Goal: Task Accomplishment & Management: Use online tool/utility

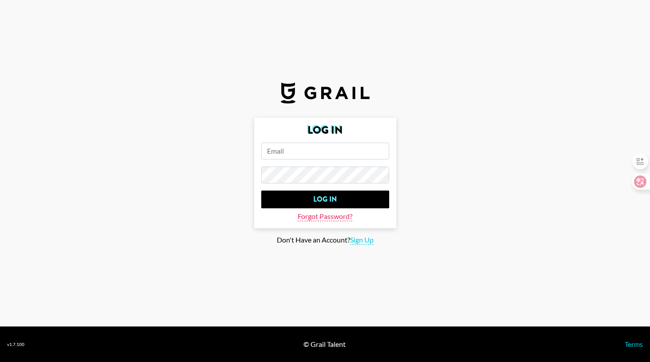
click at [330, 219] on span "Forgot Password?" at bounding box center [325, 216] width 55 height 9
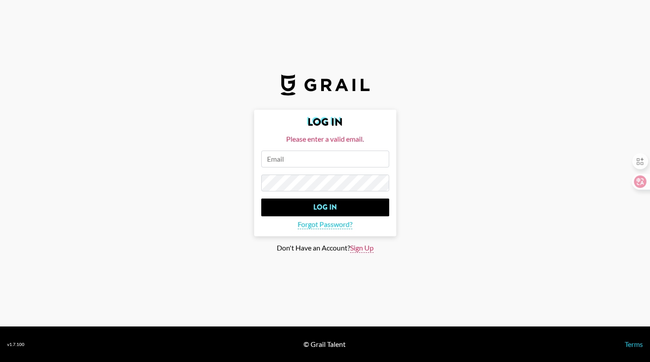
click at [353, 251] on span "Sign Up" at bounding box center [362, 247] width 24 height 9
type input "Sign Up"
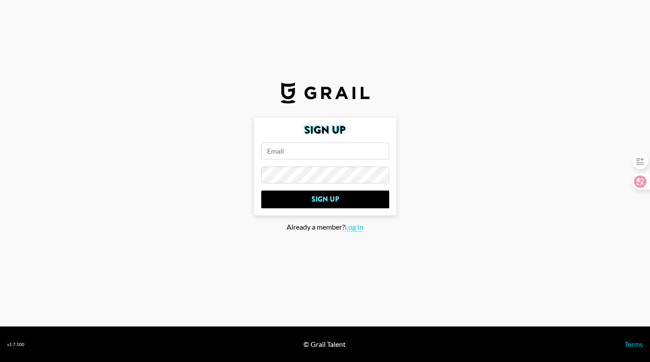
click at [313, 156] on input "email" at bounding box center [325, 151] width 128 height 17
type input "Portia@wavytalk.com"
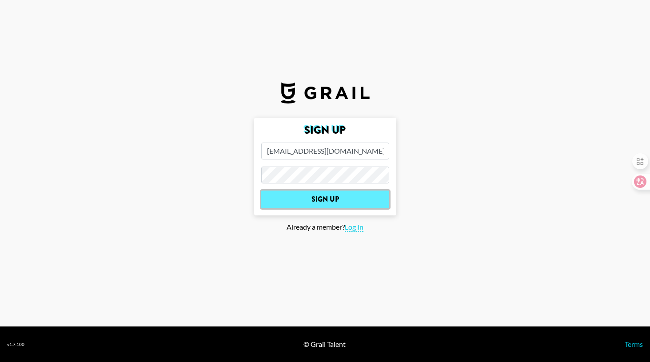
click at [325, 195] on input "Sign Up" at bounding box center [325, 200] width 128 height 18
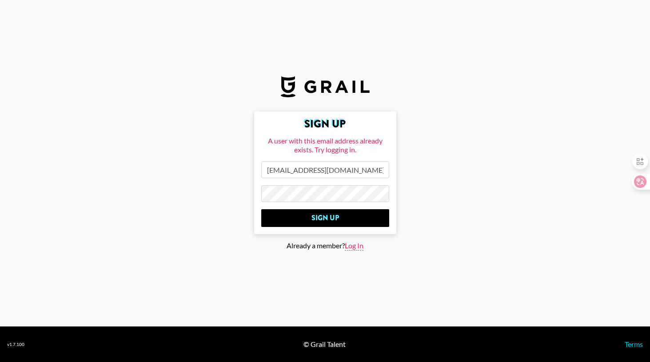
click at [353, 246] on span "Log In" at bounding box center [354, 245] width 19 height 9
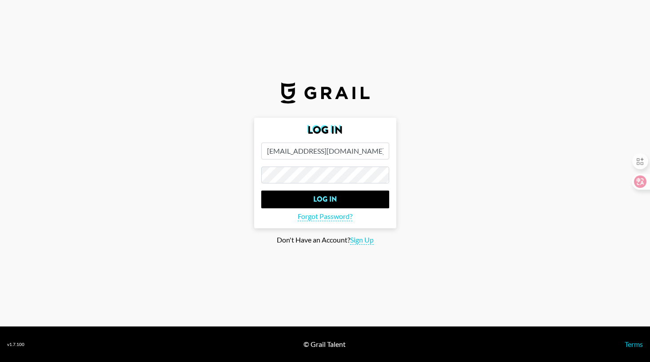
click at [220, 167] on main "Log In Portia@wavytalk.com Log In Forgot Password? Don't Have an Account? Sign …" at bounding box center [325, 181] width 636 height 127
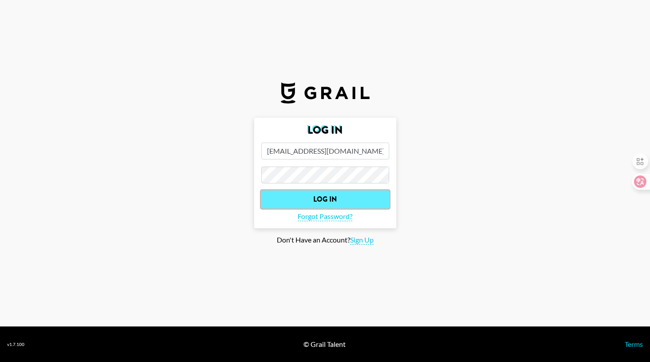
click at [302, 194] on input "Log In" at bounding box center [325, 200] width 128 height 18
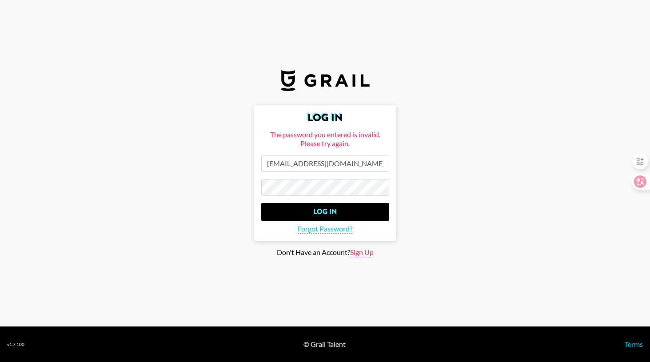
click at [361, 250] on span "Sign Up" at bounding box center [362, 252] width 24 height 9
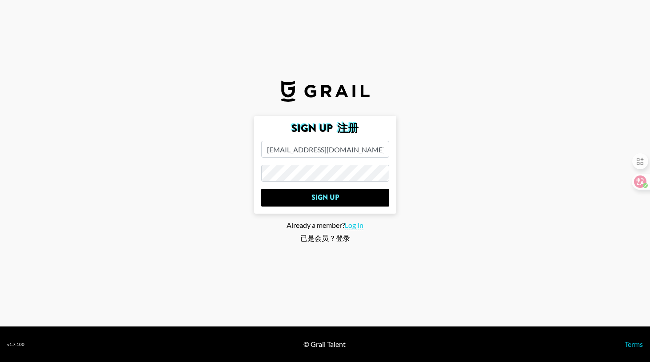
click at [230, 172] on main "Sign Up 注册 Portia@wavytalk.com Sign Up Already a member? Log In 已是会员？登录" at bounding box center [325, 181] width 636 height 130
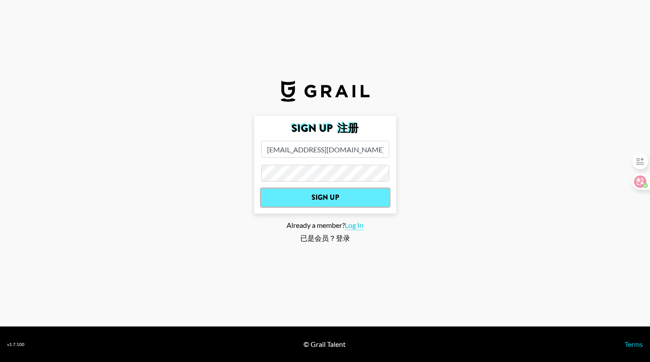
click at [310, 195] on input "Sign Up" at bounding box center [325, 198] width 128 height 18
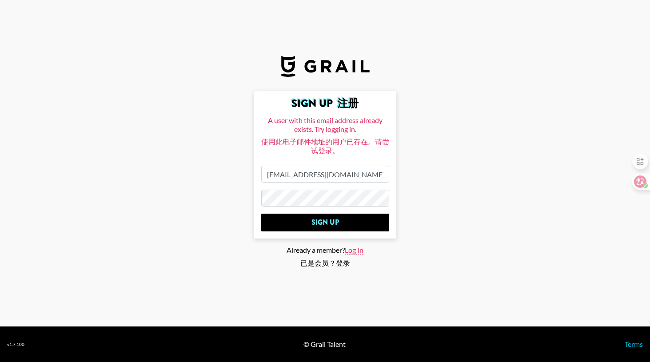
click at [356, 250] on span "Log In" at bounding box center [354, 250] width 19 height 9
type input "Log In"
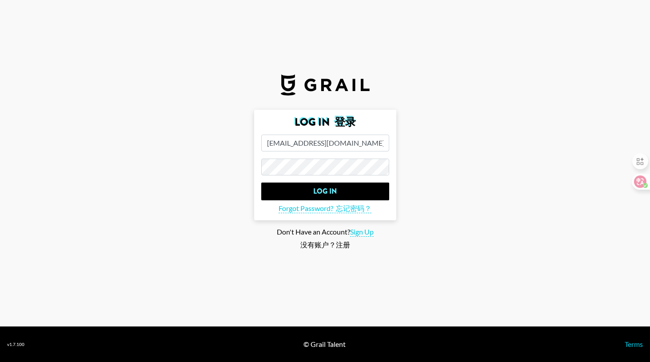
click at [326, 179] on form "Log In 登录 Portia@wavytalk.com Log In Forgot Password? 忘记密码？" at bounding box center [325, 165] width 142 height 111
click at [344, 208] on font "忘记密码？" at bounding box center [354, 208] width 36 height 8
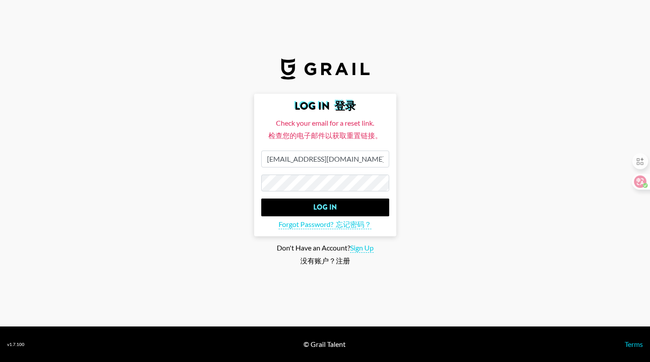
drag, startPoint x: 342, startPoint y: 159, endPoint x: 206, endPoint y: 157, distance: 135.5
click at [206, 157] on main "Log In 登录 Check your email for a reset link. 检查您的电子邮件以获取重置链接。 Portia@wavytalk.c…" at bounding box center [325, 181] width 636 height 175
paste input "[EMAIL_ADDRESS][DOMAIN_NAME]"
type input "[EMAIL_ADDRESS][DOMAIN_NAME]"
click at [218, 179] on main "Log In 登录 Check your email for a reset link. 检查您的电子邮件以获取重置链接。 hugomillingtondra…" at bounding box center [325, 181] width 636 height 175
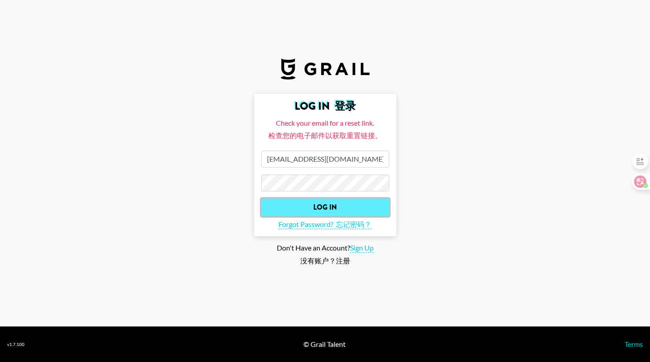
click at [291, 205] on input "Log In" at bounding box center [325, 208] width 128 height 18
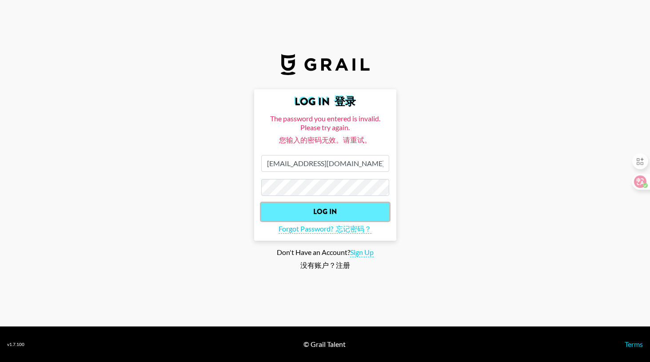
click at [323, 208] on input "Log In" at bounding box center [325, 212] width 128 height 18
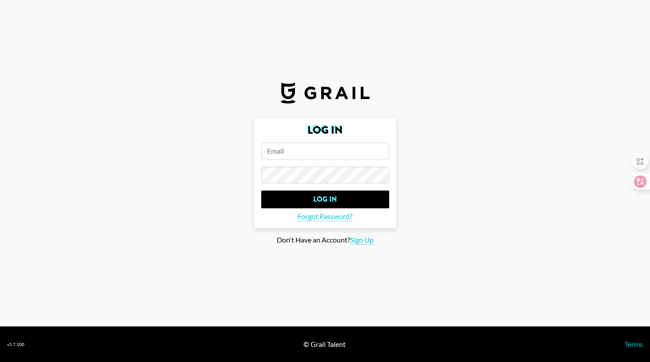
click at [296, 157] on input "email" at bounding box center [325, 151] width 128 height 17
paste input "[EMAIL_ADDRESS][DOMAIN_NAME]"
type input "[EMAIL_ADDRESS][DOMAIN_NAME]"
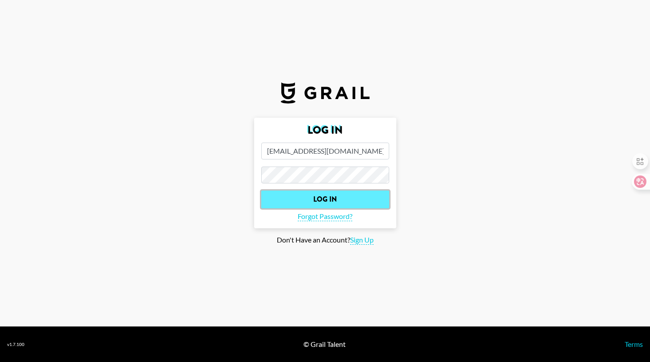
click at [310, 198] on input "Log In" at bounding box center [325, 200] width 128 height 18
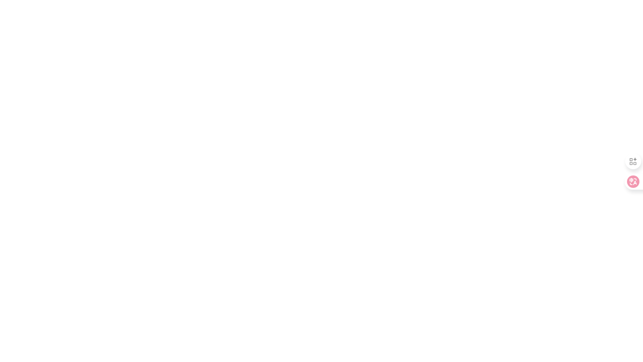
select select "Song"
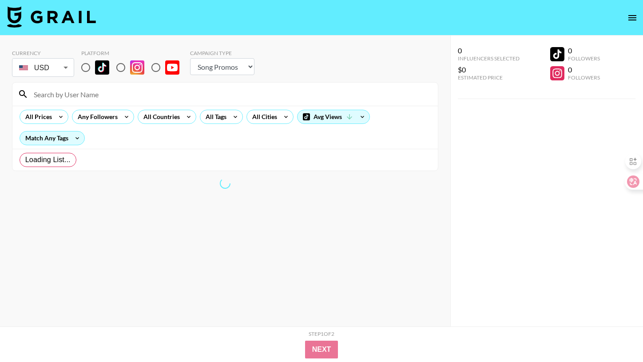
radio input "true"
select select "Brand"
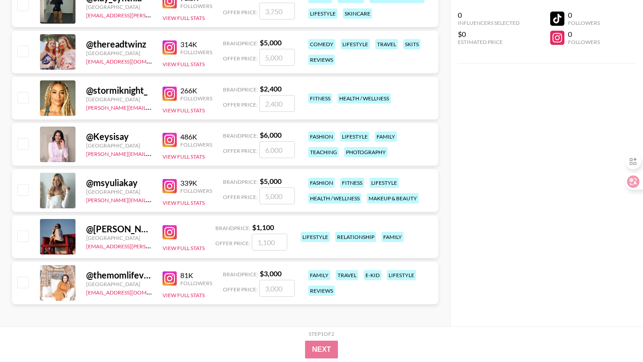
scroll to position [3108, 0]
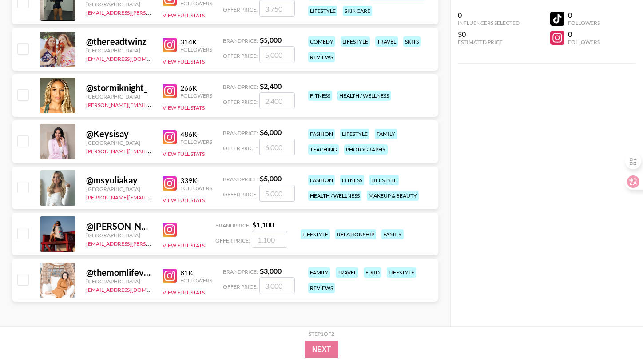
click at [465, 116] on div "0 Influencers Selected $0 Estimated Price 0 Followers 0 Followers" at bounding box center [547, 163] width 193 height 327
